Goal: Transaction & Acquisition: Book appointment/travel/reservation

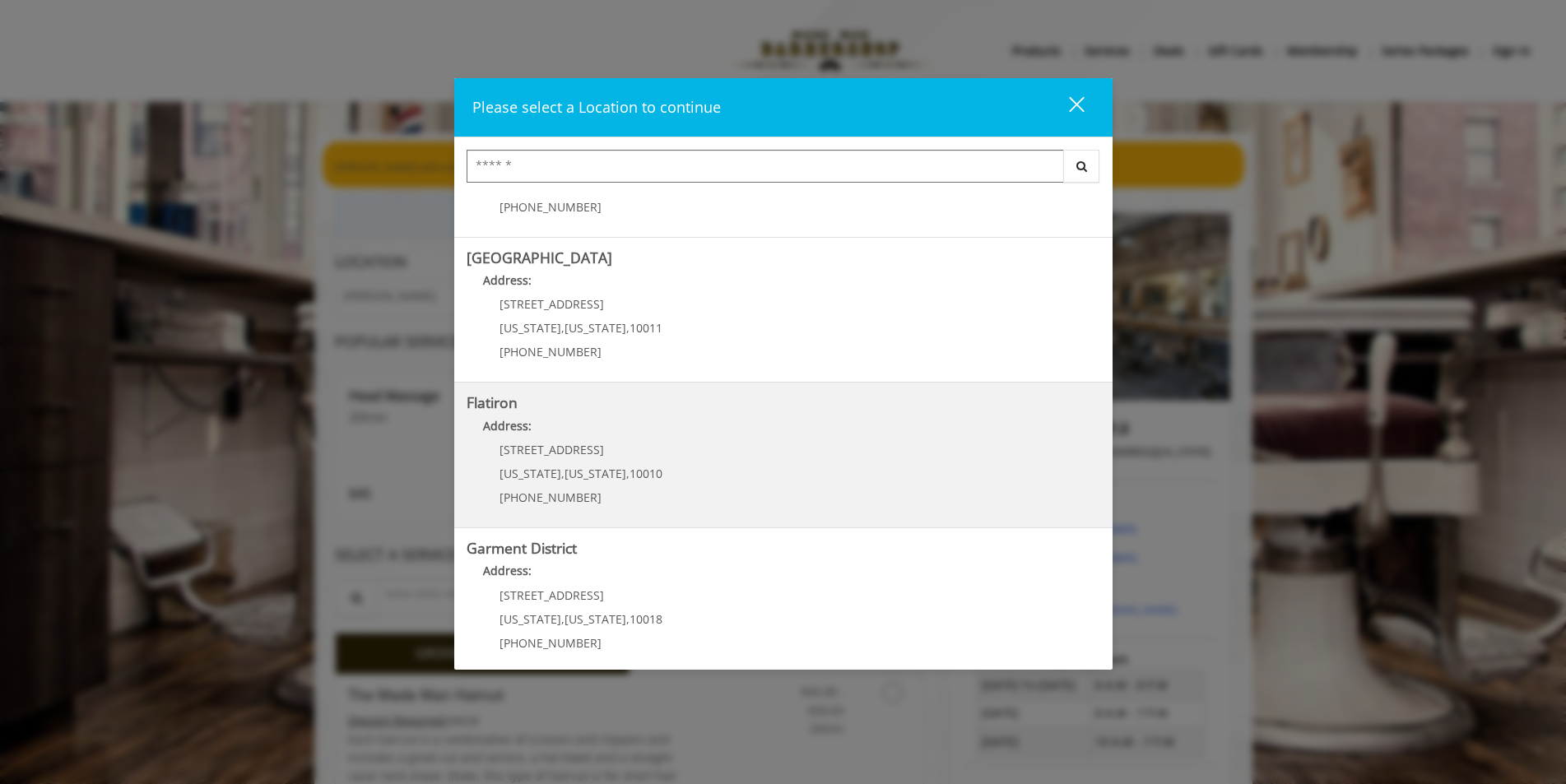
scroll to position [256, 0]
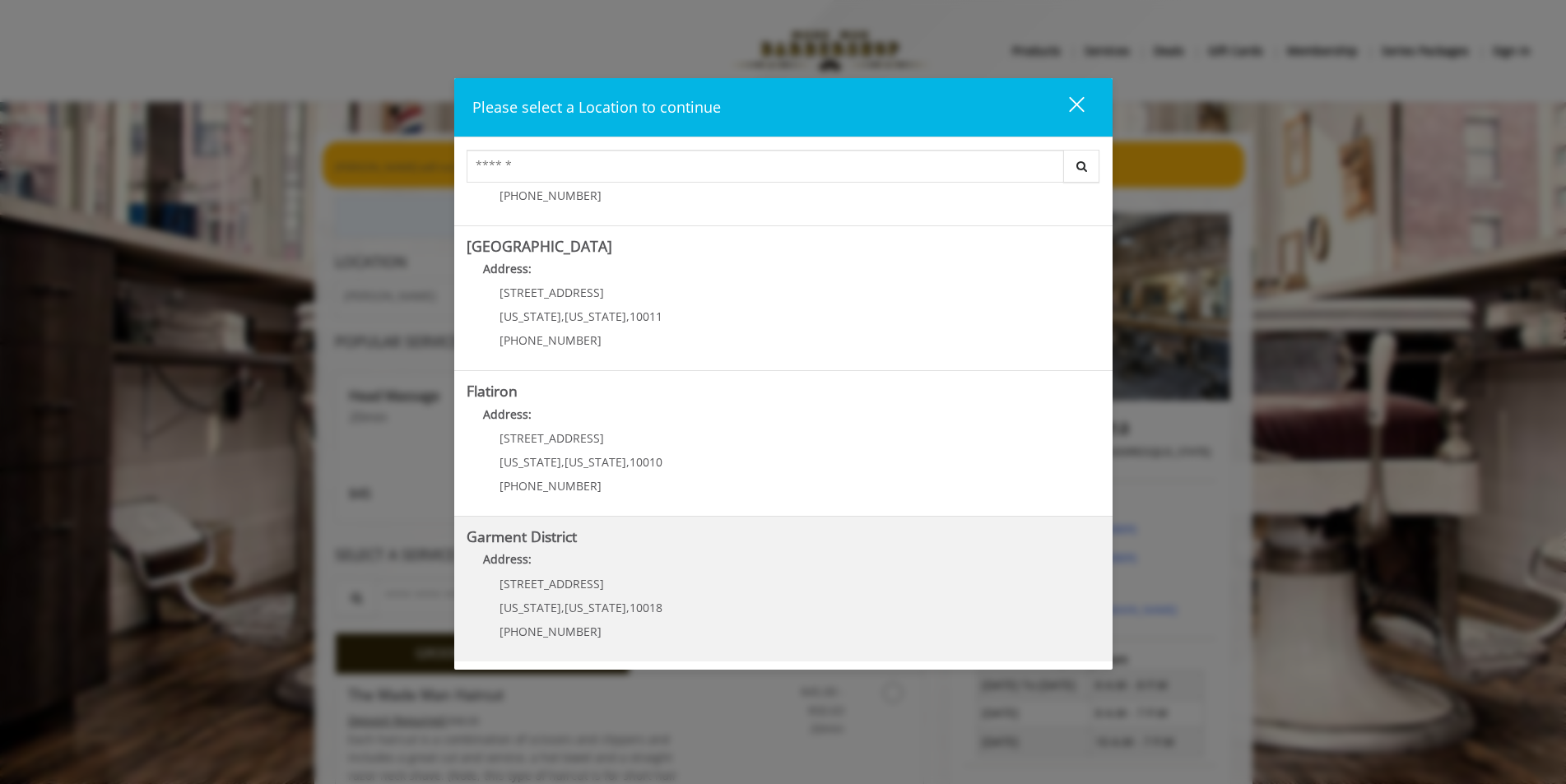
click at [701, 613] on District "Garment District Address: [STREET_ADDRESS][US_STATE][US_STATE] (212) 997-4247" at bounding box center [783, 589] width 633 height 120
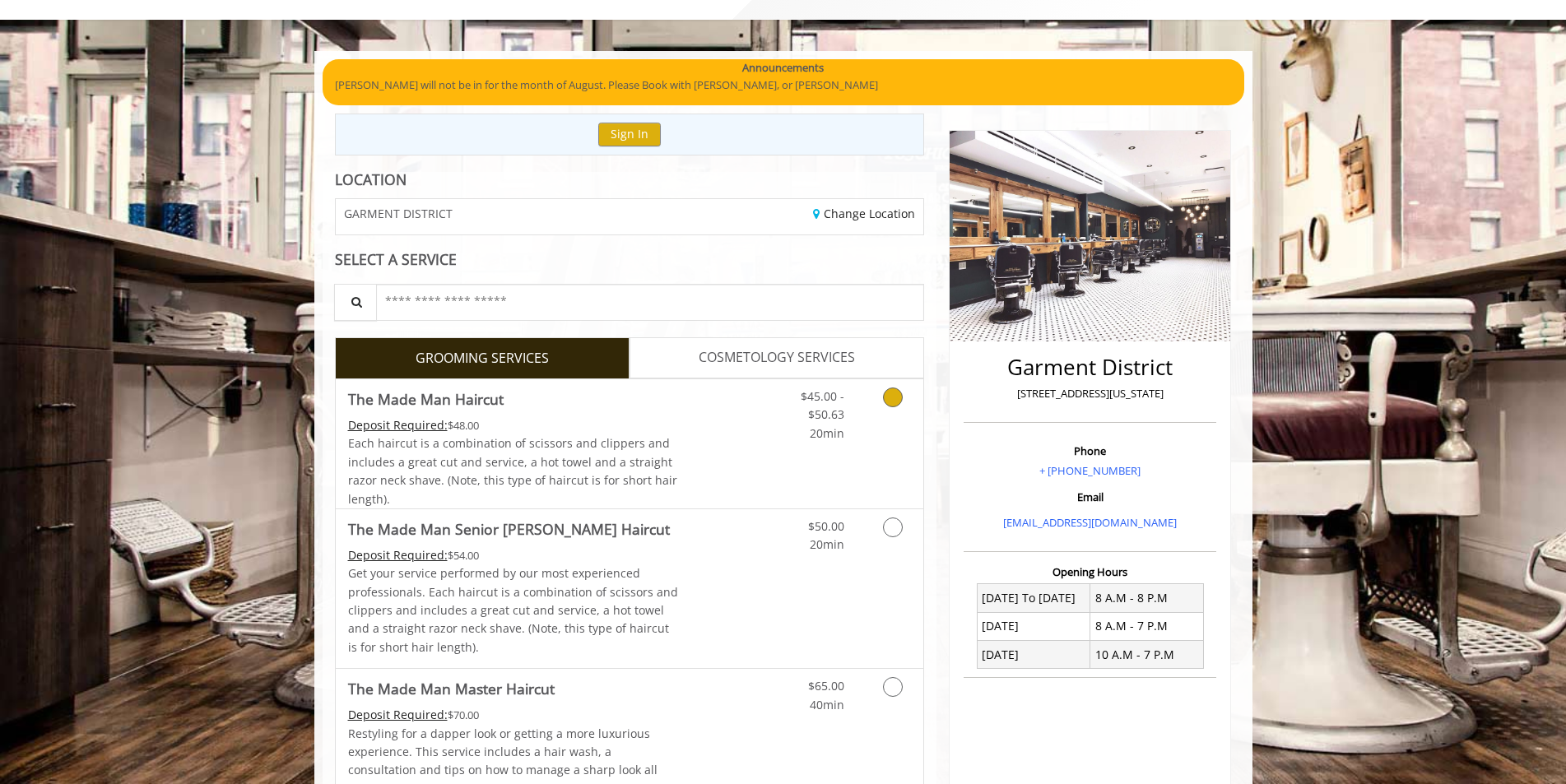
scroll to position [329, 0]
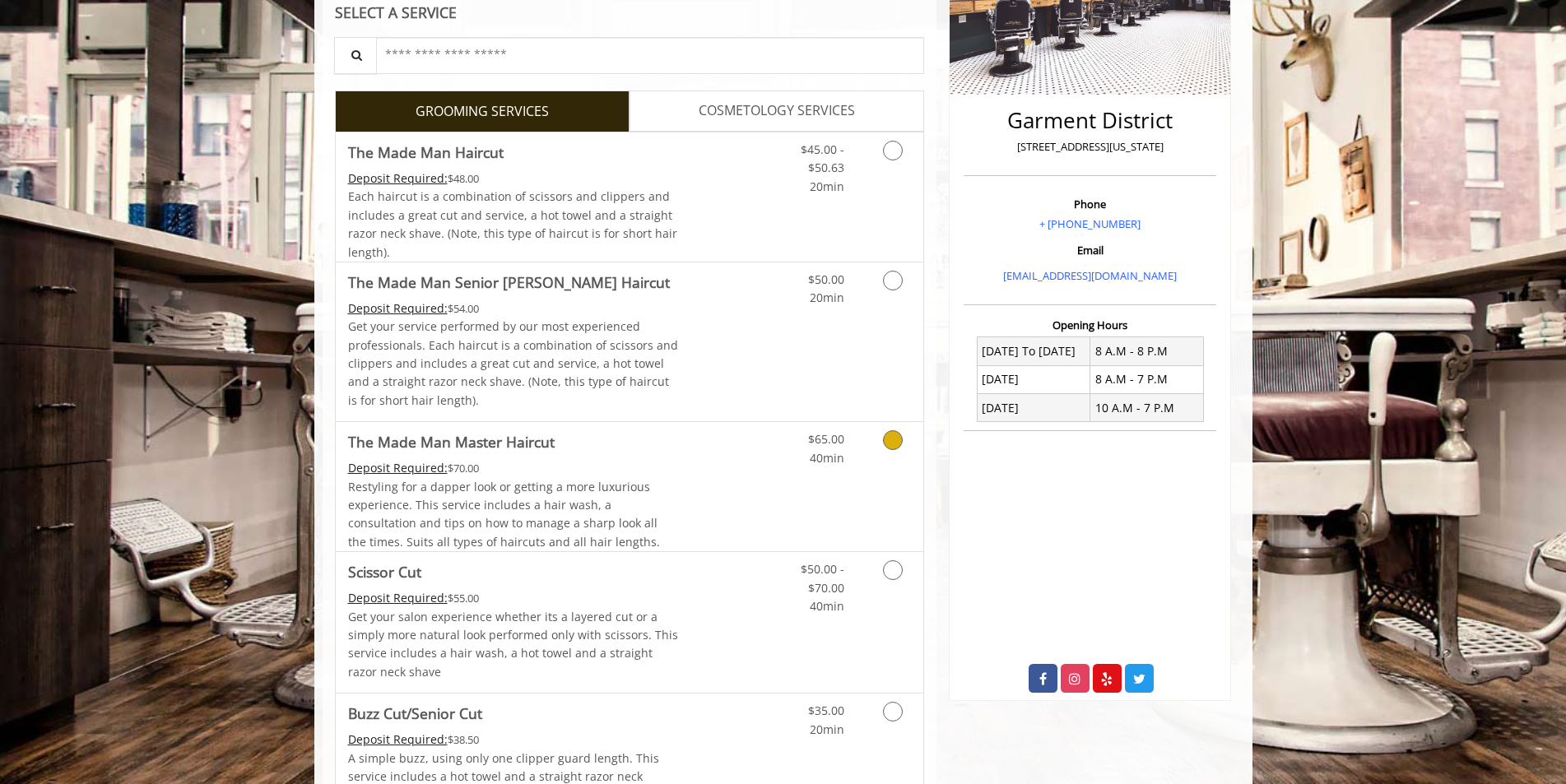
click at [897, 444] on icon "Grooming services" at bounding box center [892, 440] width 19 height 19
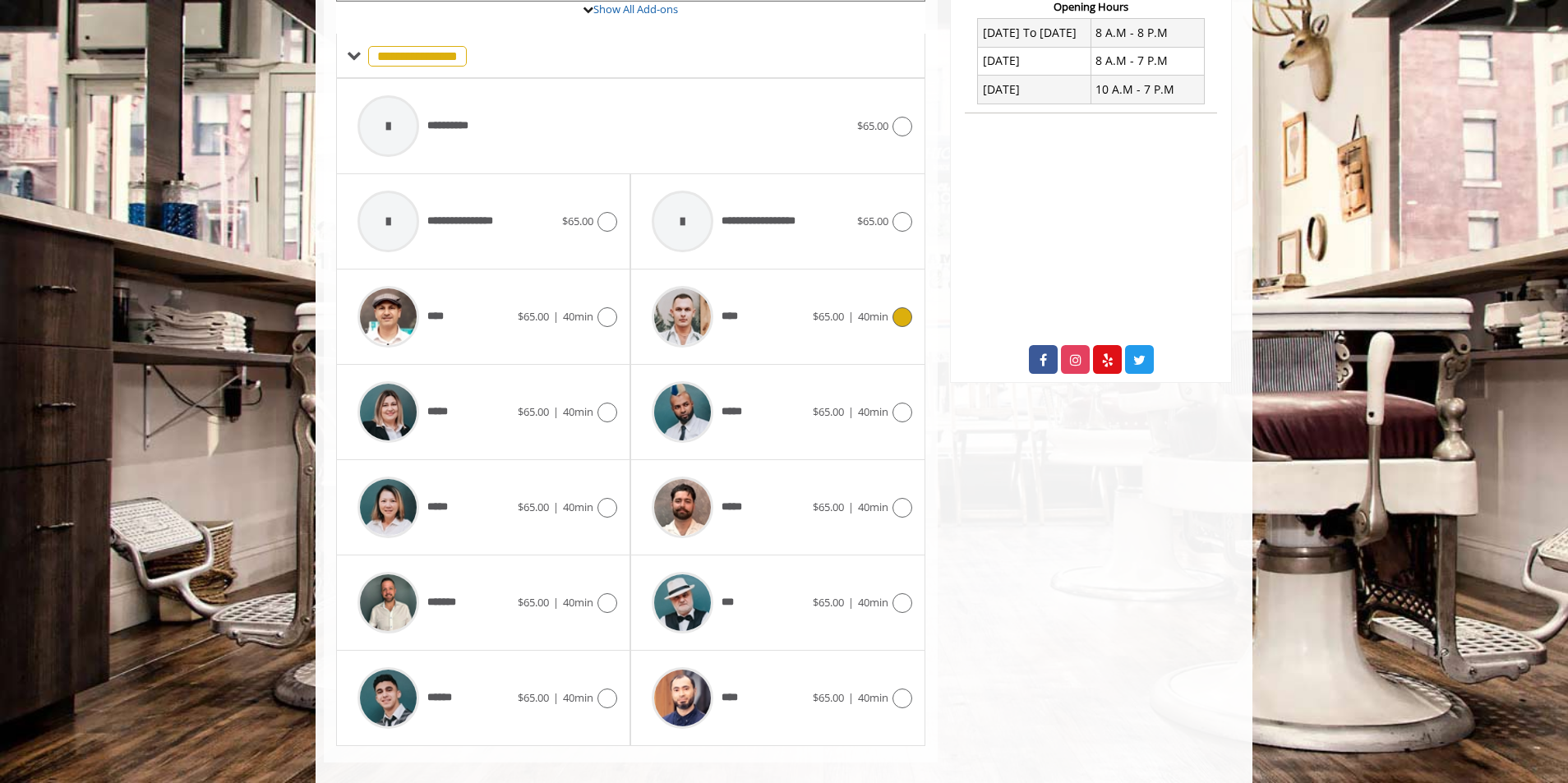
scroll to position [667, 0]
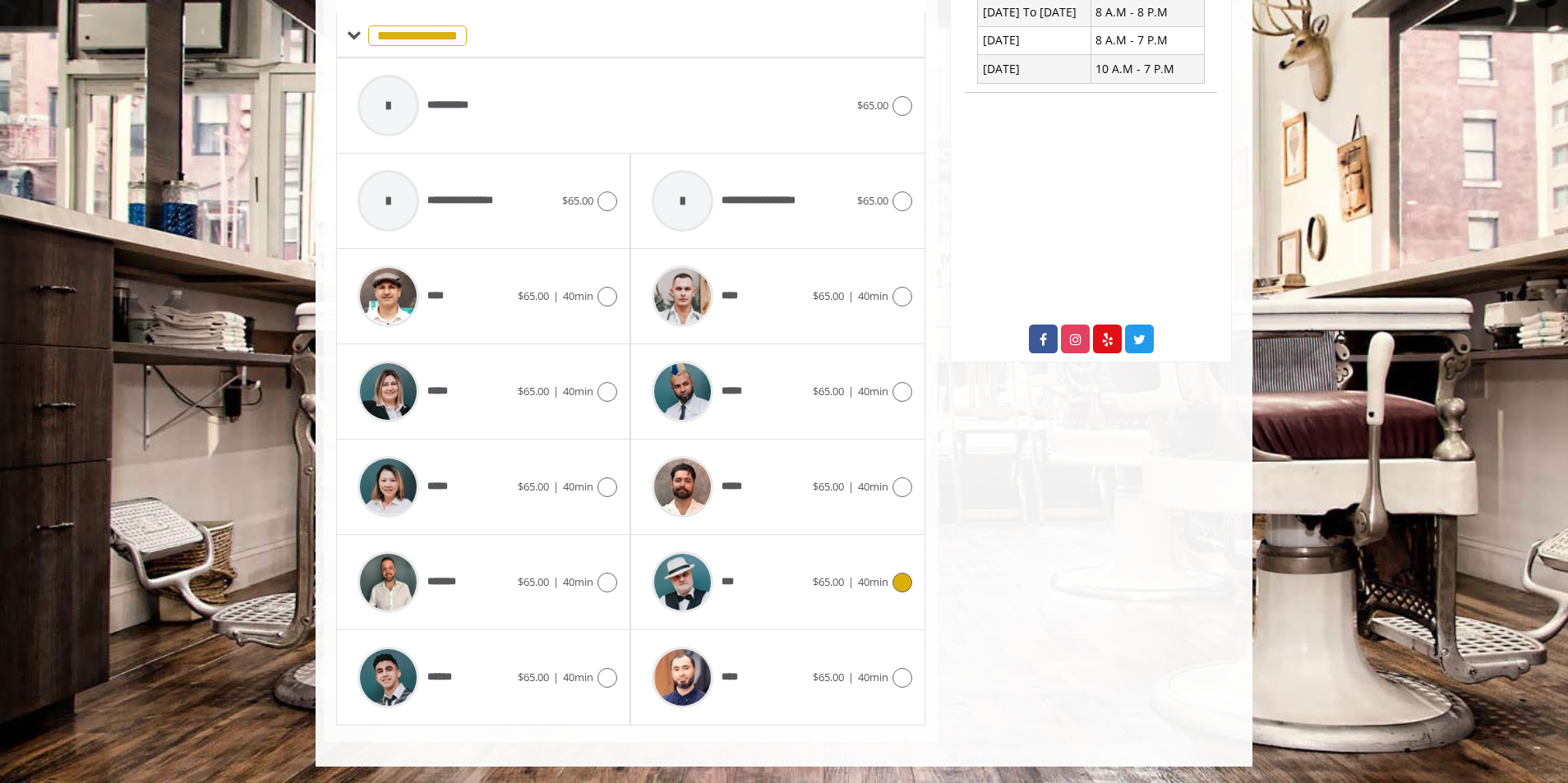
click at [904, 579] on icon at bounding box center [902, 582] width 19 height 19
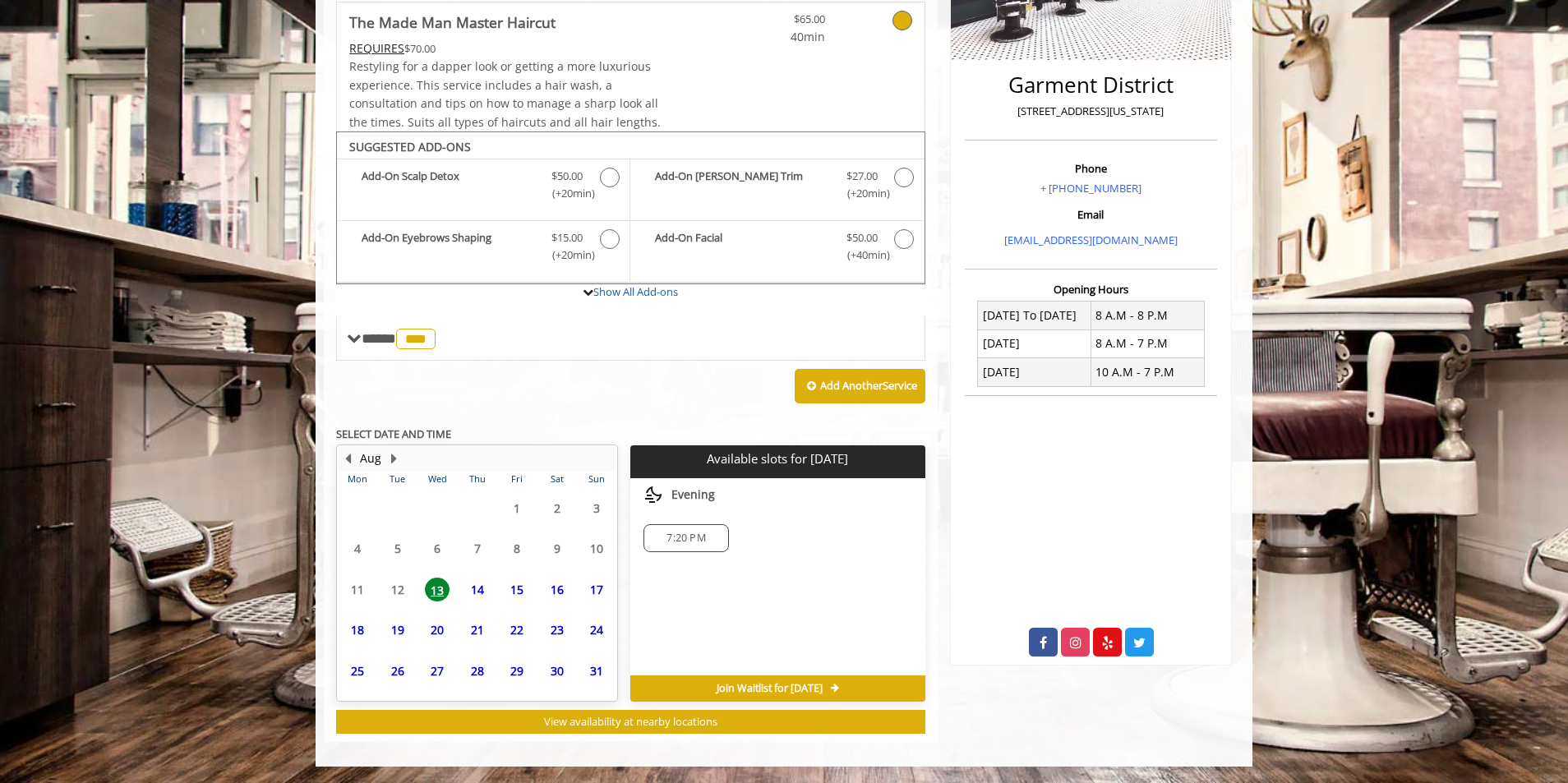
scroll to position [364, 0]
click at [901, 178] on icon "The Made Man Master Haircut Add-onS" at bounding box center [903, 177] width 19 height 19
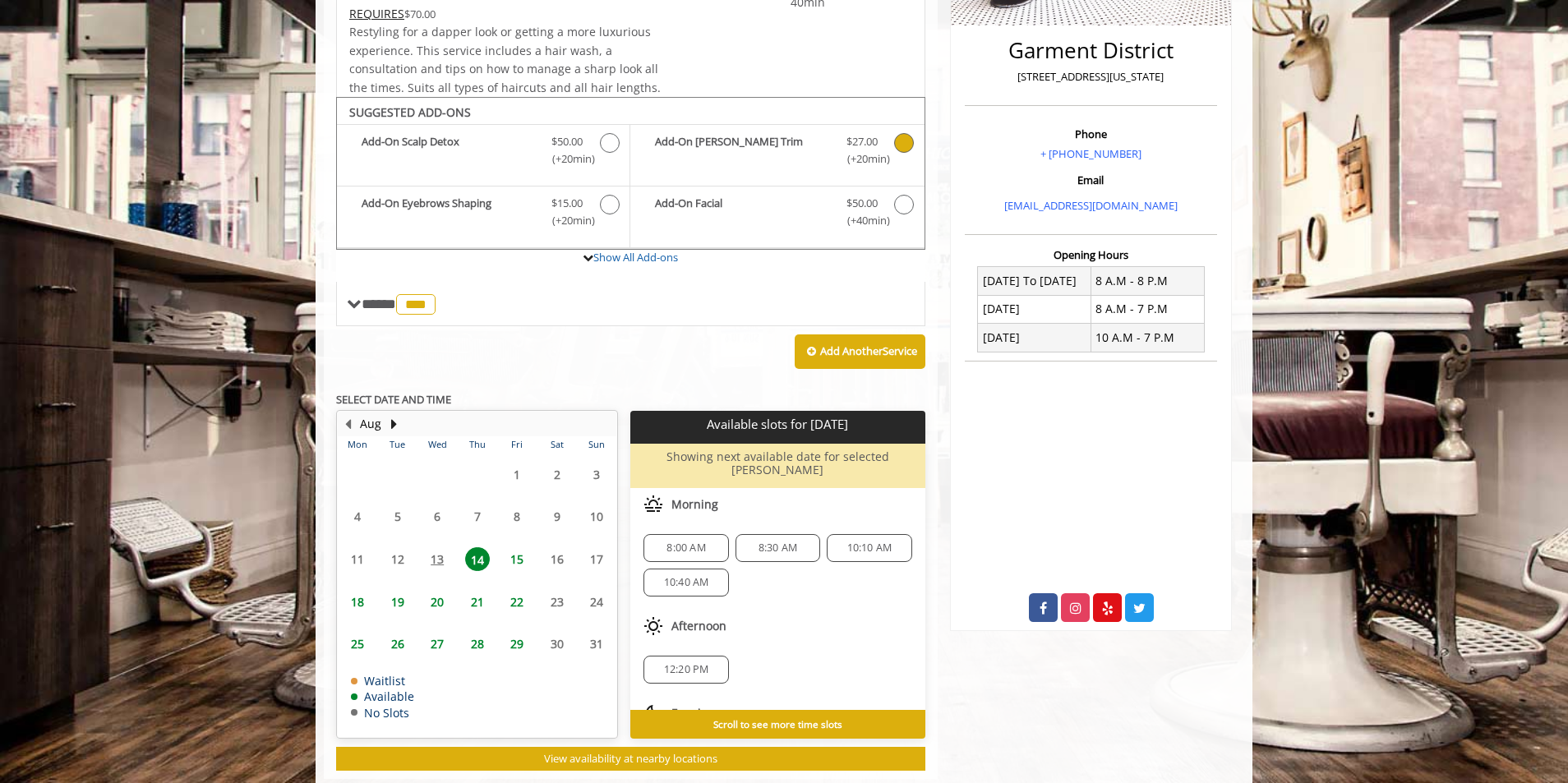
scroll to position [422, 0]
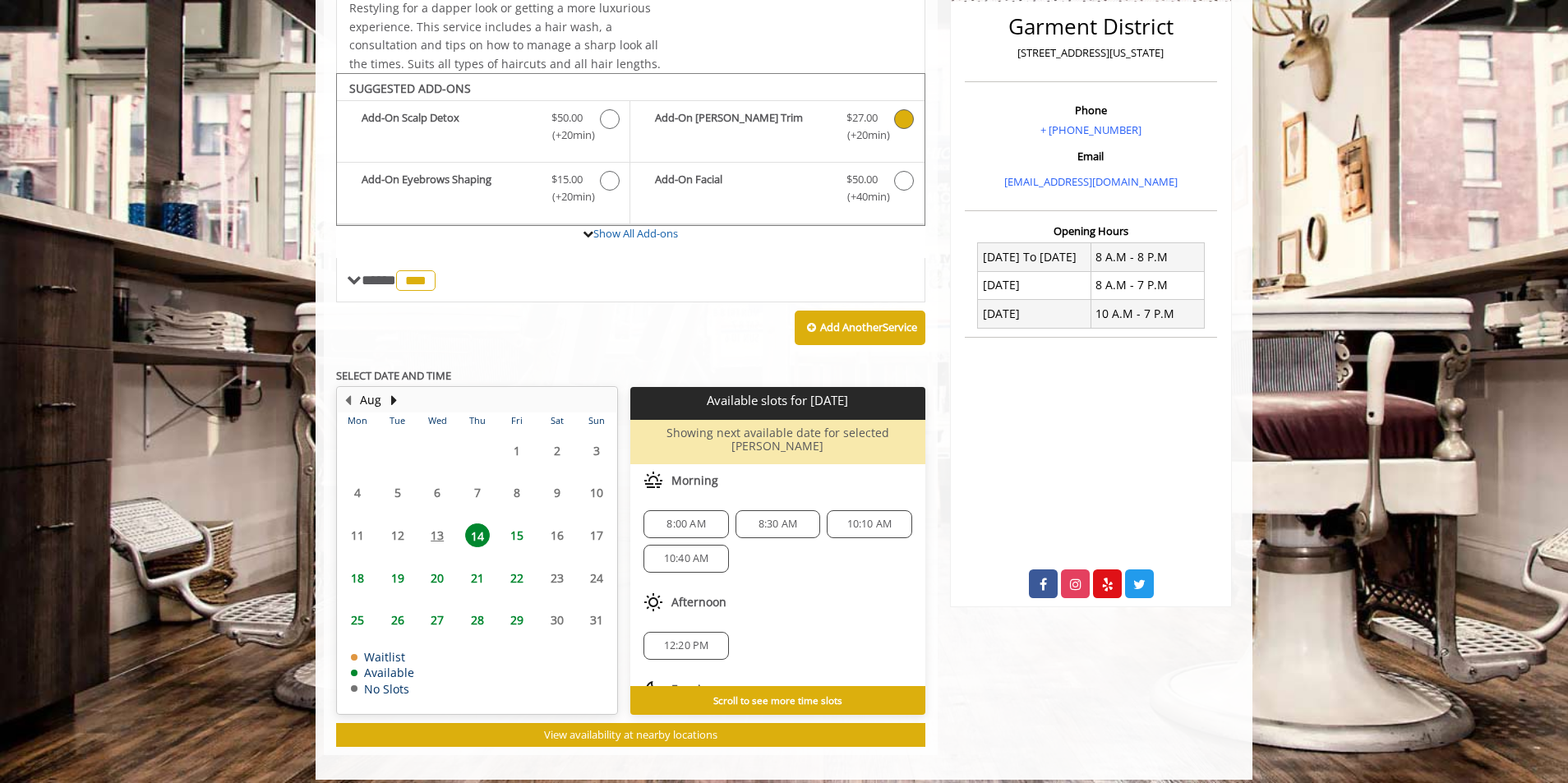
click at [695, 517] on span "8:00 AM" at bounding box center [686, 524] width 39 height 13
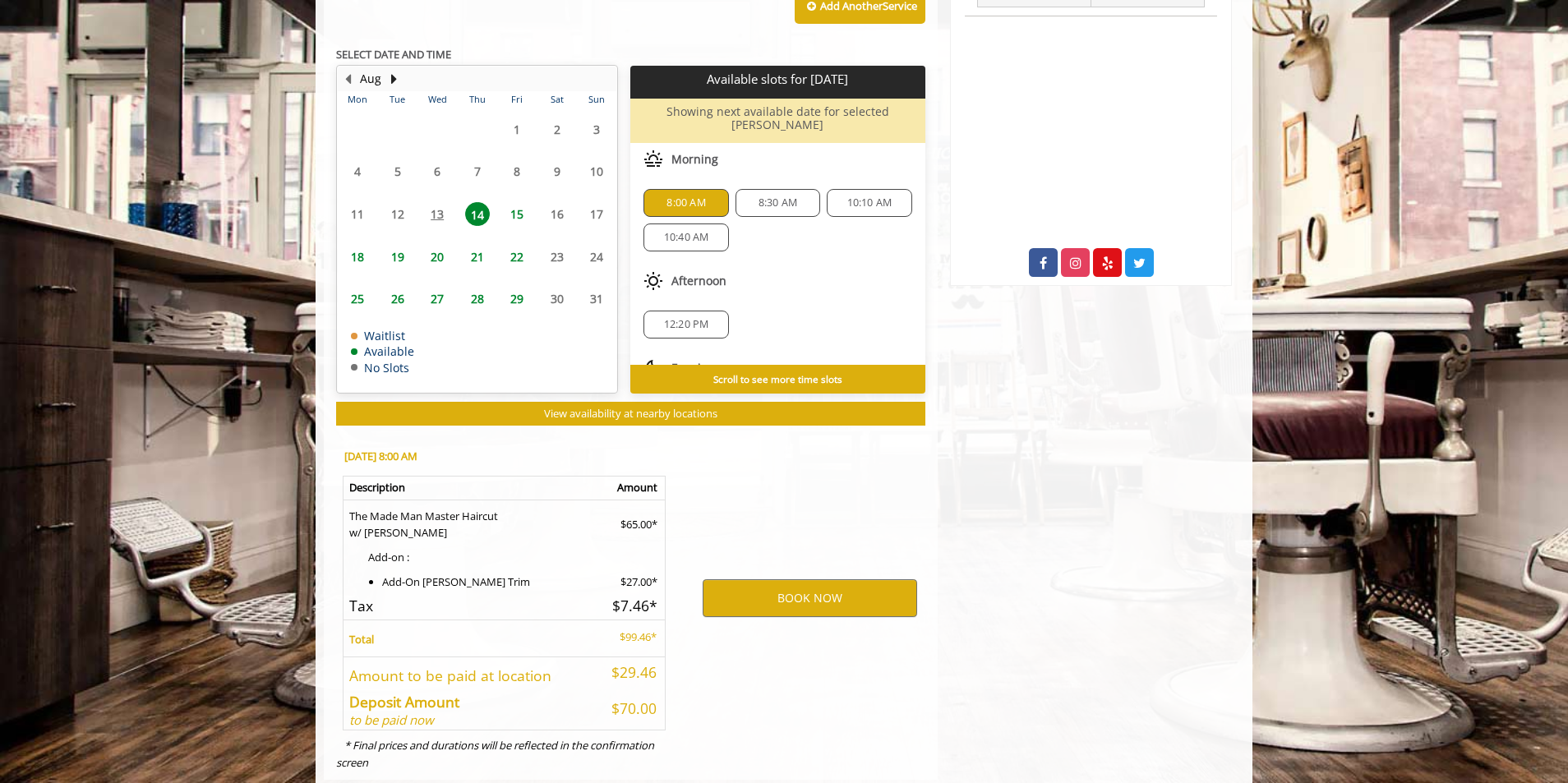
scroll to position [768, 0]
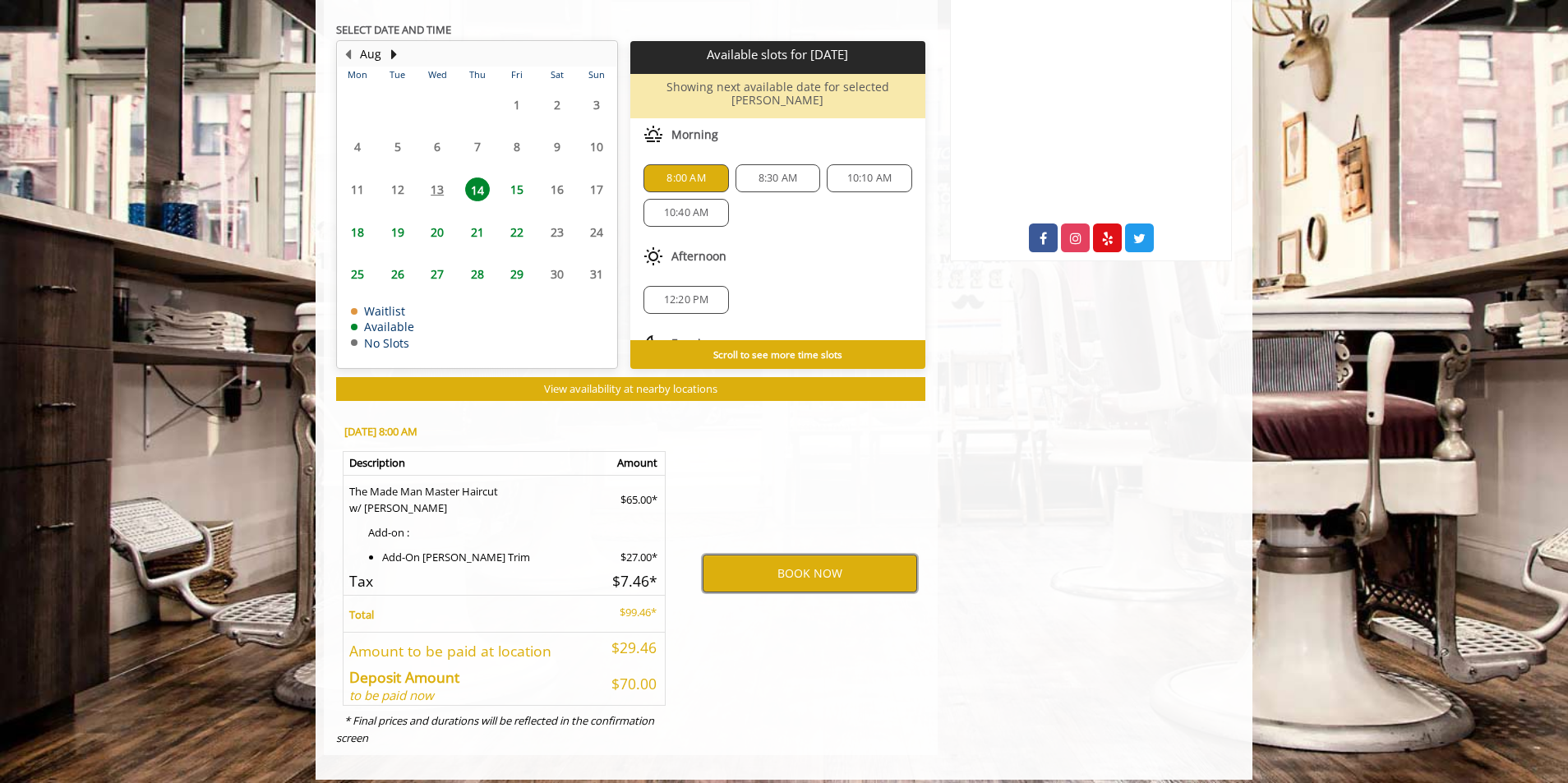
click at [844, 565] on button "BOOK NOW" at bounding box center [809, 573] width 215 height 38
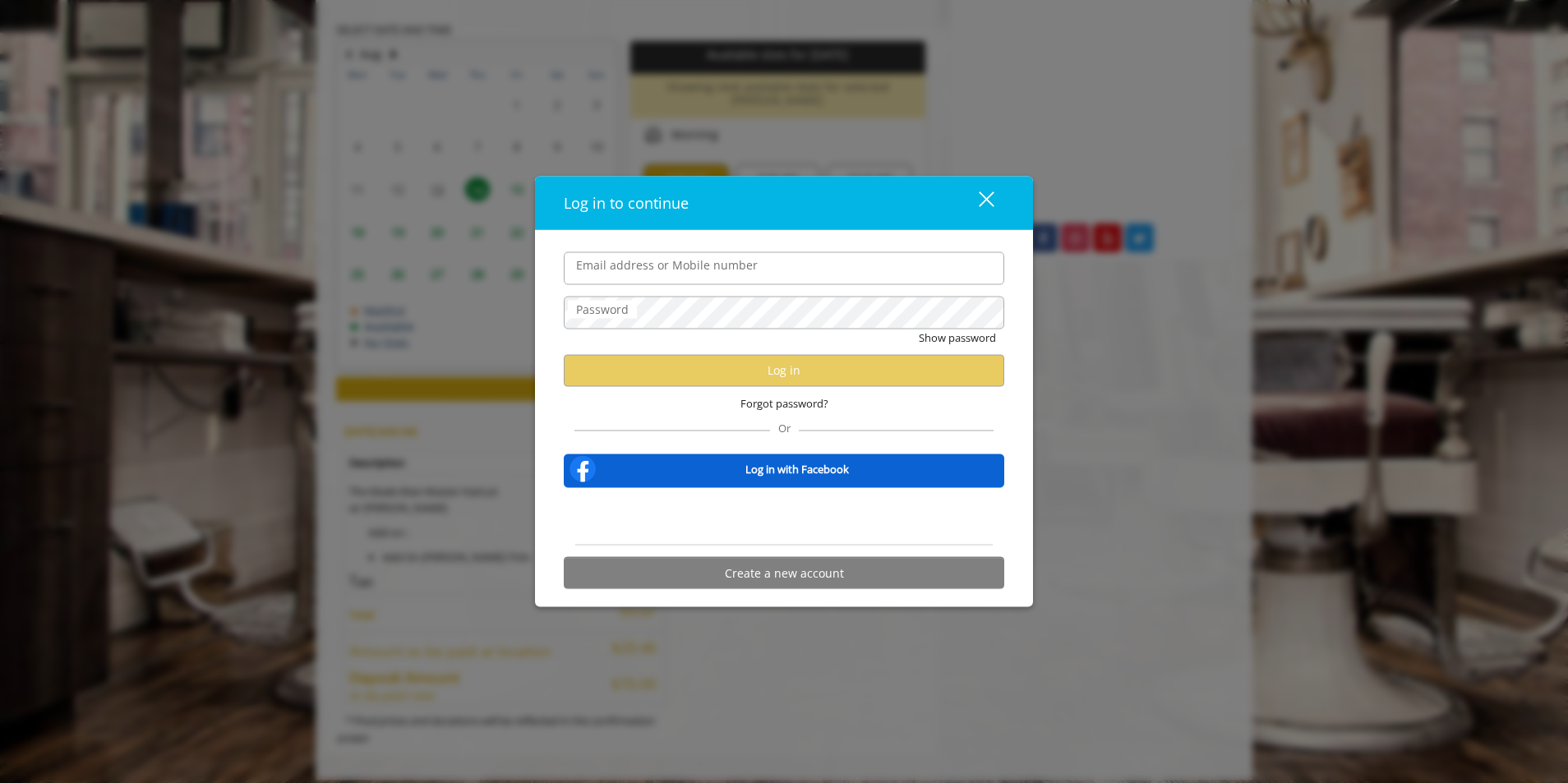
type input "**********"
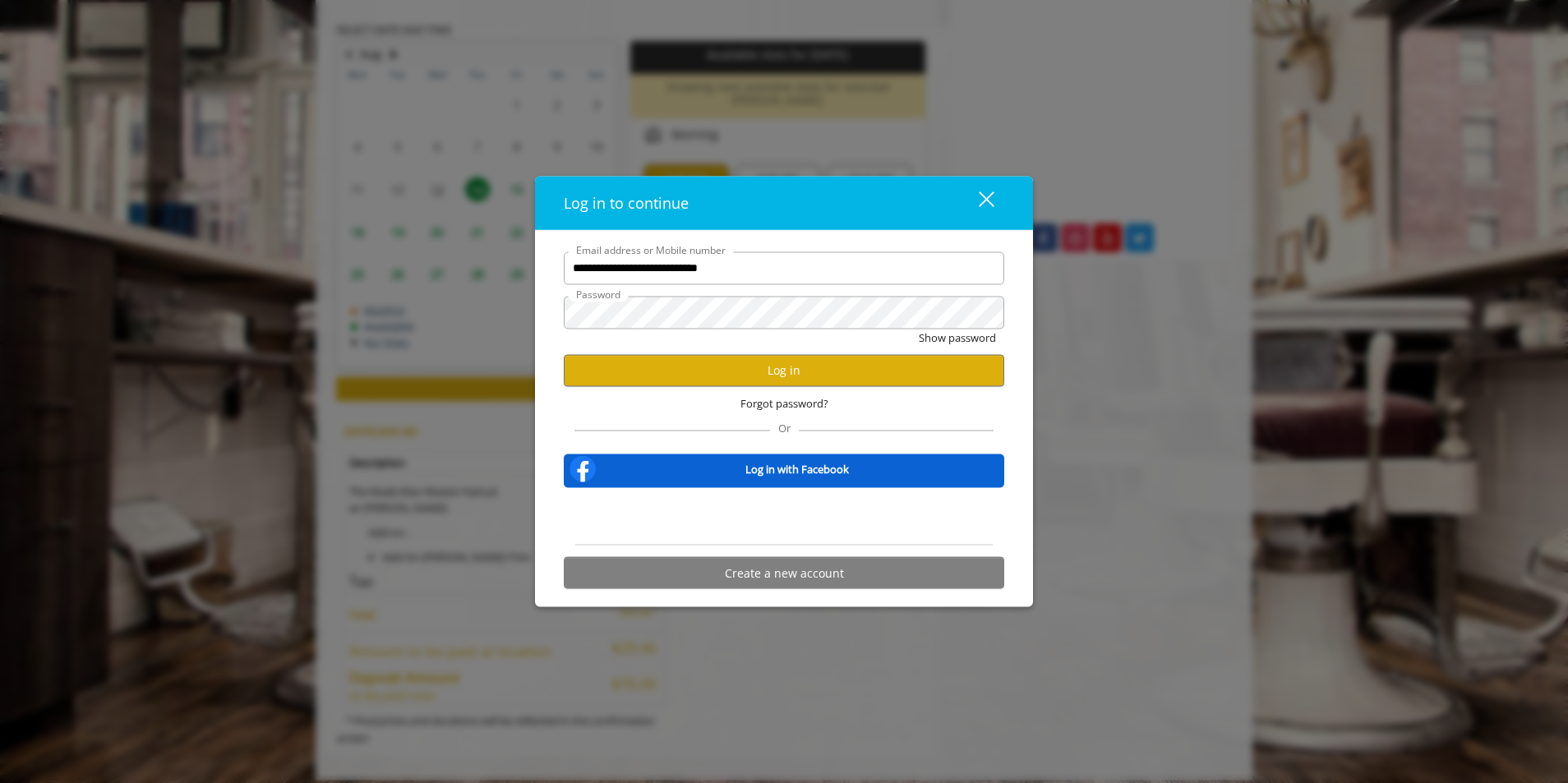
scroll to position [0, 0]
click at [770, 373] on button "Log in" at bounding box center [784, 370] width 441 height 32
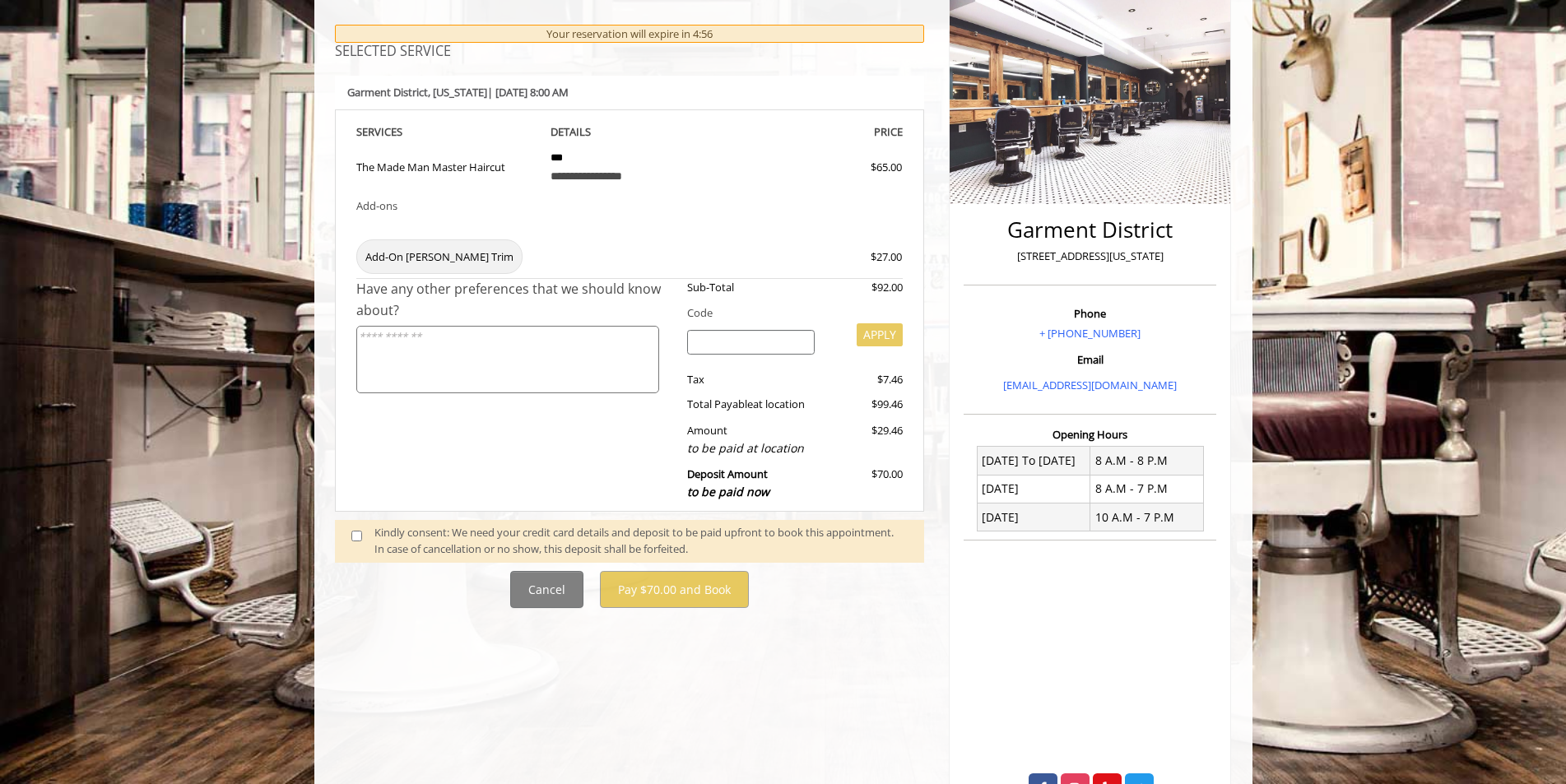
scroll to position [287, 0]
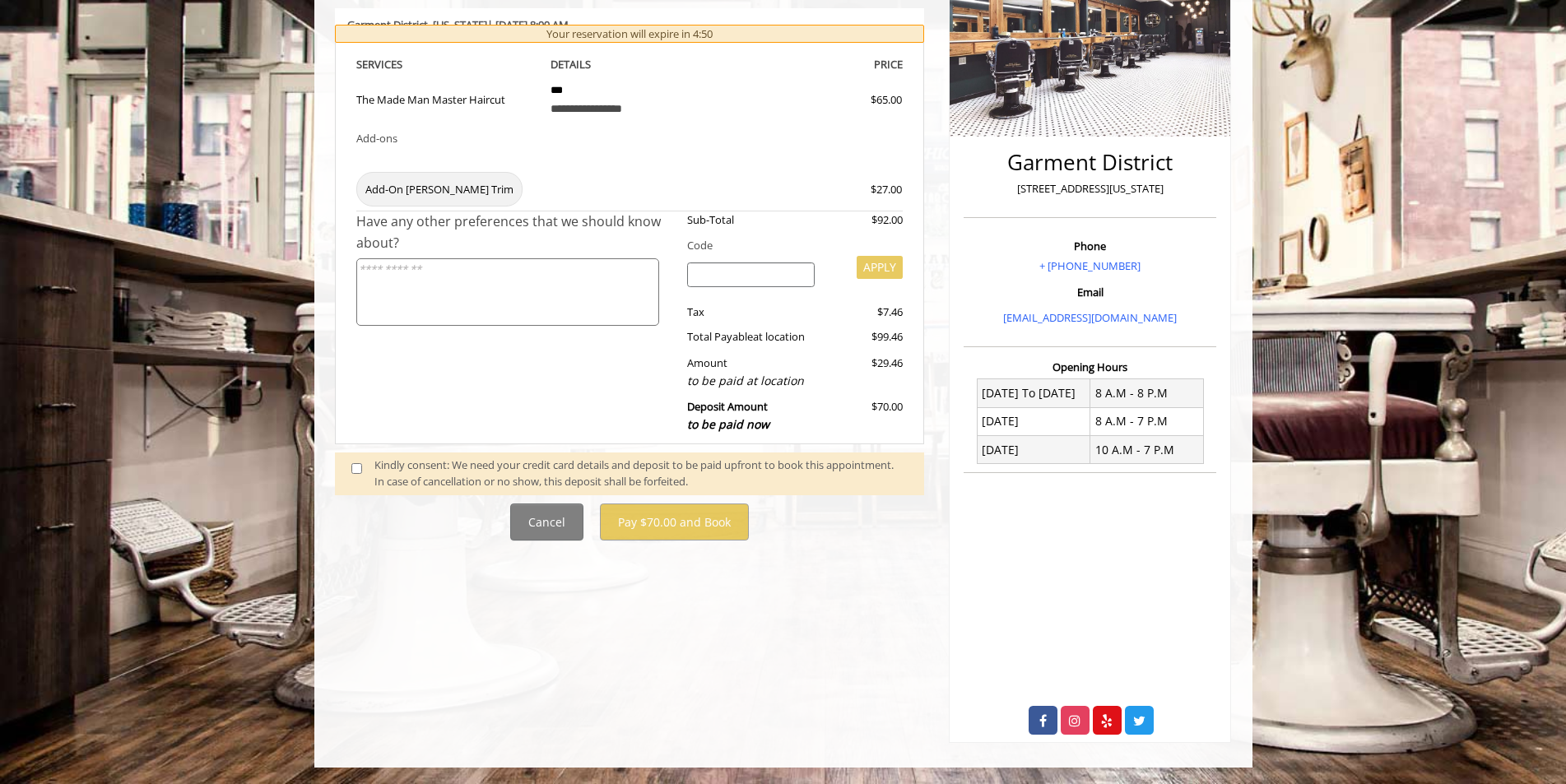
click at [366, 468] on span at bounding box center [363, 473] width 49 height 35
click at [362, 467] on span at bounding box center [363, 473] width 49 height 35
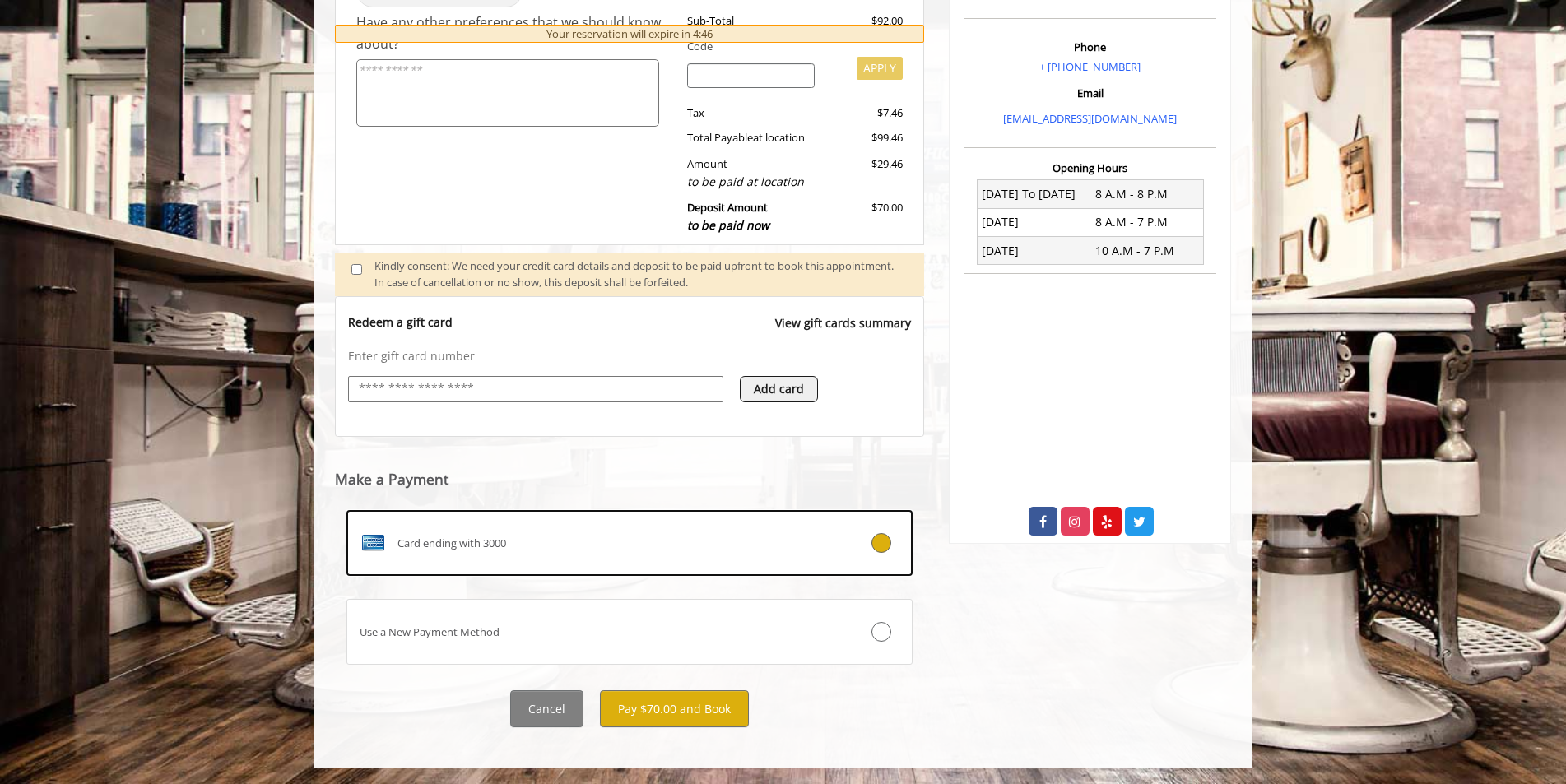
scroll to position [487, 0]
click at [708, 701] on button "Pay $70.00 and Book" at bounding box center [674, 708] width 149 height 37
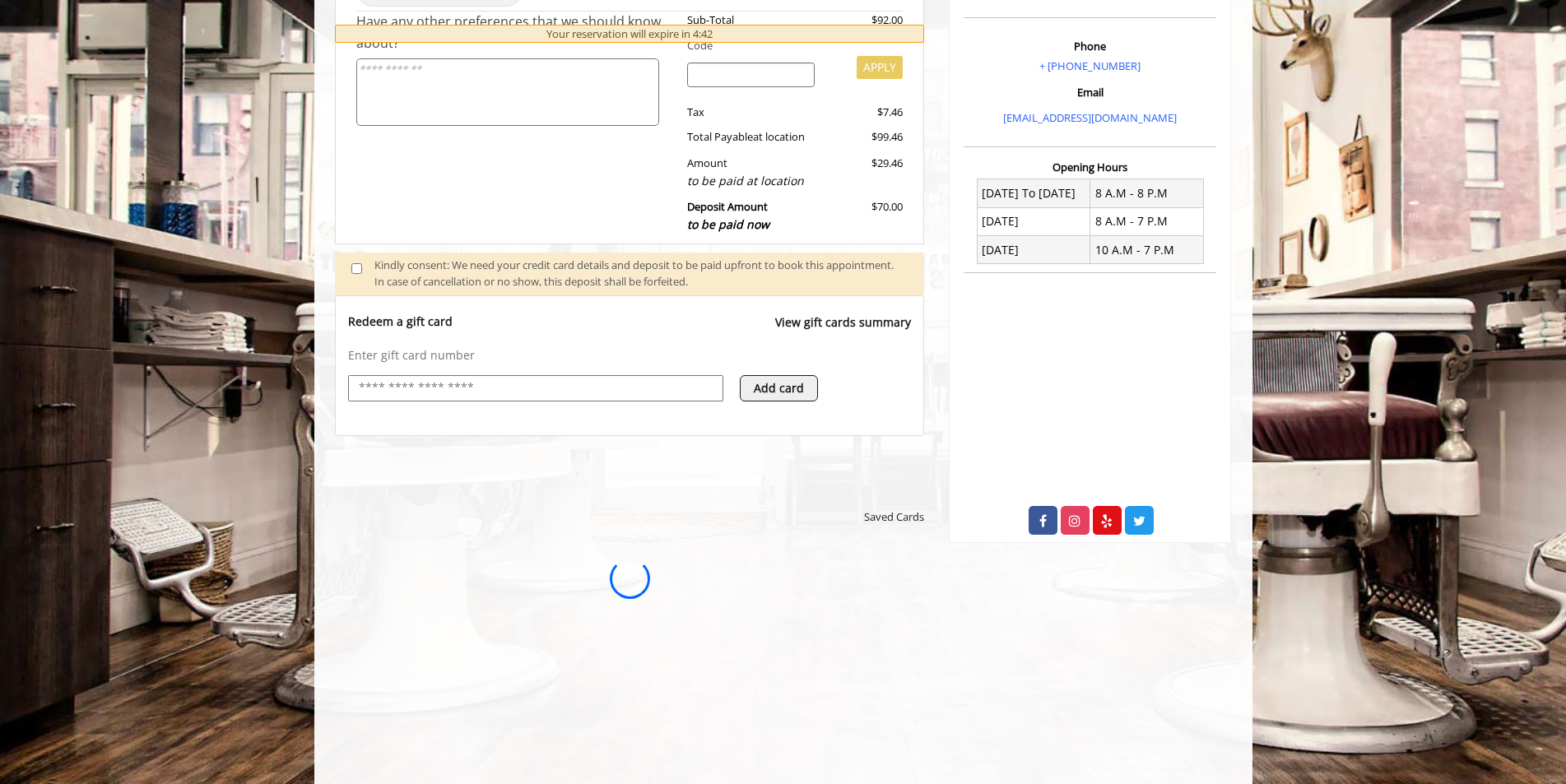
scroll to position [0, 0]
